Goal: Transaction & Acquisition: Purchase product/service

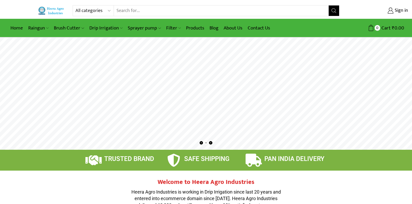
click at [304, 102] on rs-layer at bounding box center [206, 94] width 412 height 112
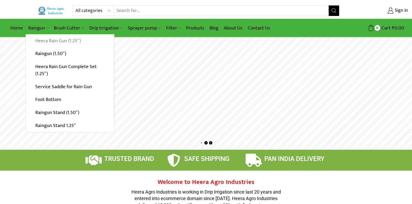
click at [52, 38] on link "Heera Rain Gun (1.25″)" at bounding box center [70, 40] width 88 height 13
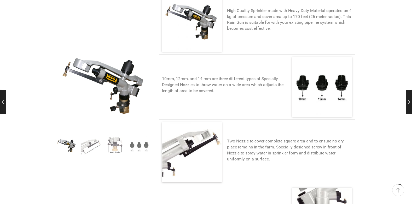
scroll to position [52, 0]
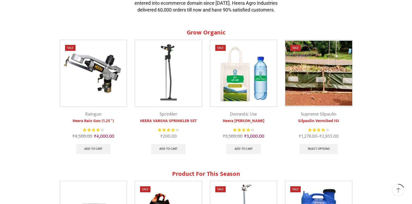
scroll to position [183, 0]
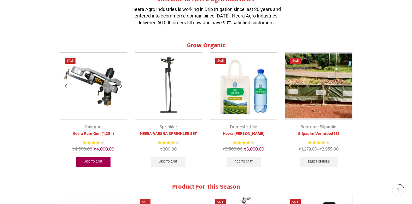
click at [97, 160] on link "Add to cart" at bounding box center [93, 162] width 34 height 10
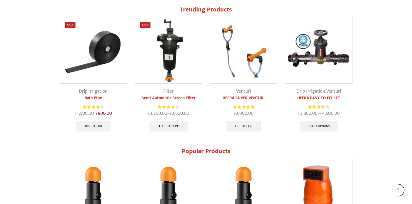
scroll to position [523, 0]
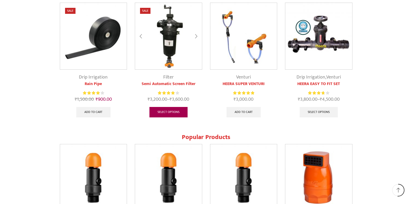
click at [174, 111] on link "Select options" at bounding box center [168, 112] width 38 height 10
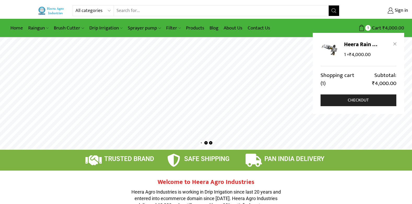
click at [396, 43] on icon at bounding box center [394, 44] width 3 height 3
